Goal: Task Accomplishment & Management: Use online tool/utility

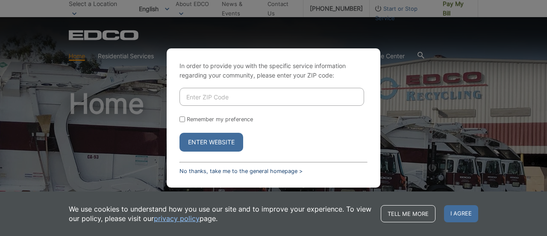
click at [243, 169] on link "No thanks, take me to the general homepage >" at bounding box center [241, 171] width 123 height 6
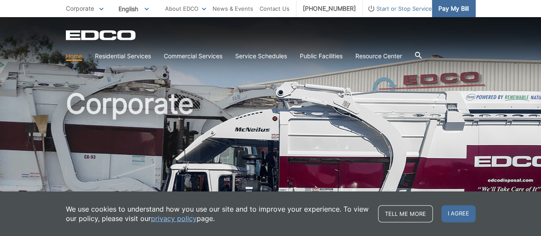
click at [457, 7] on span "Pay My Bill" at bounding box center [453, 8] width 30 height 9
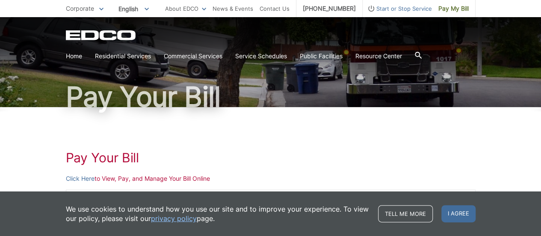
scroll to position [85, 0]
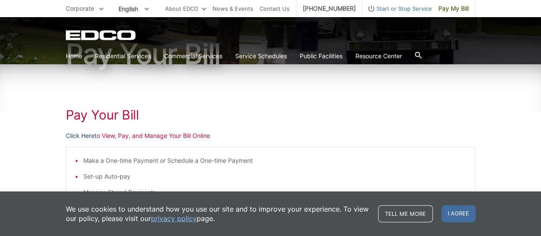
click at [85, 133] on link "Click Here" at bounding box center [80, 135] width 29 height 9
